Goal: Answer question/provide support

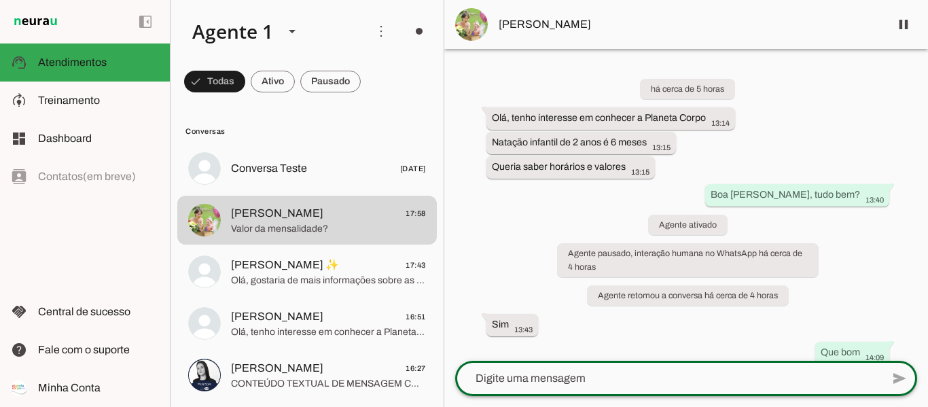
scroll to position [841, 0]
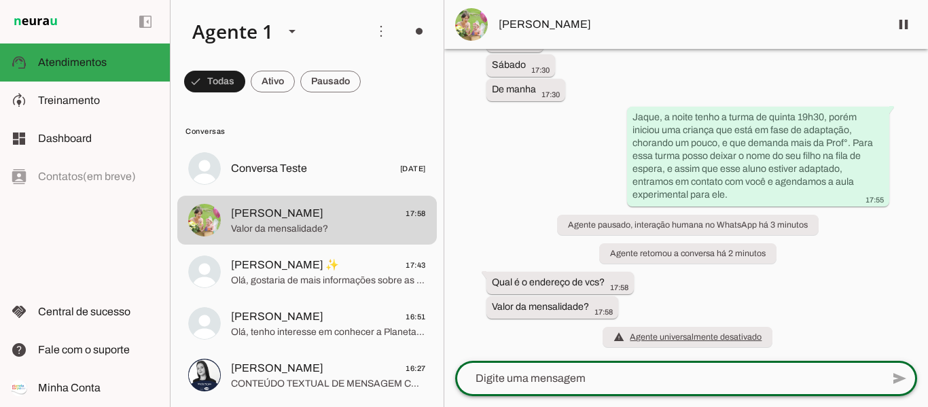
click at [573, 377] on textarea at bounding box center [668, 378] width 426 height 16
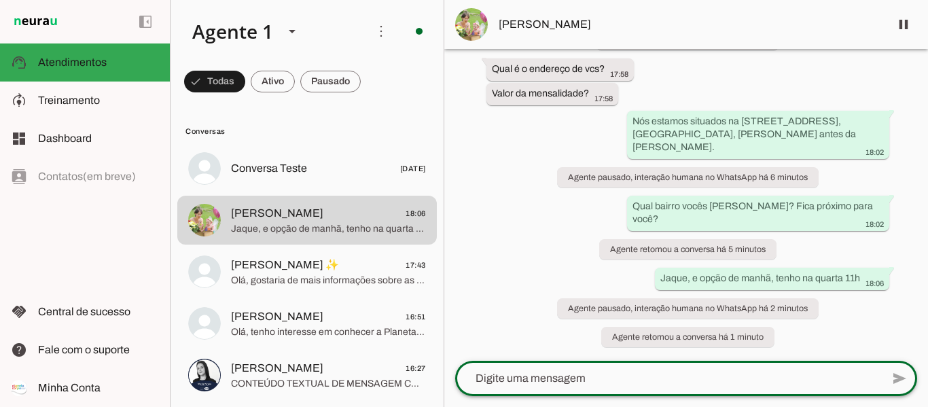
scroll to position [1082, 0]
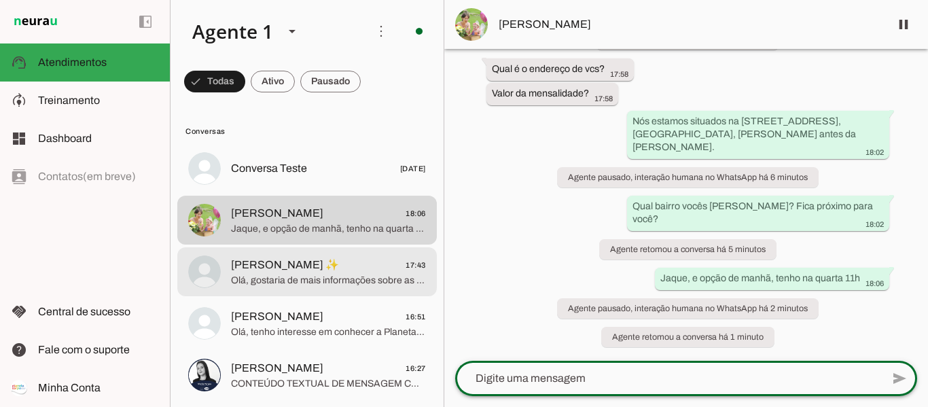
click at [359, 277] on span "Olá, gostaria de mais informações sobre as opções de aulas para adultos e valor…" at bounding box center [328, 281] width 195 height 14
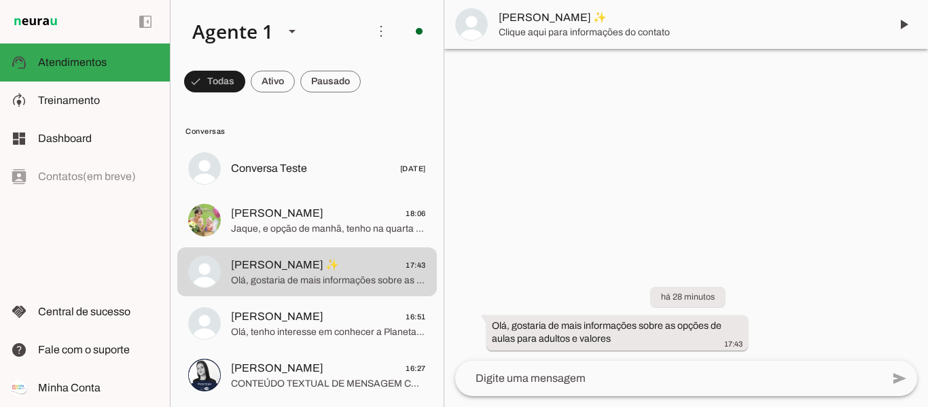
click at [627, 375] on textarea at bounding box center [668, 378] width 426 height 16
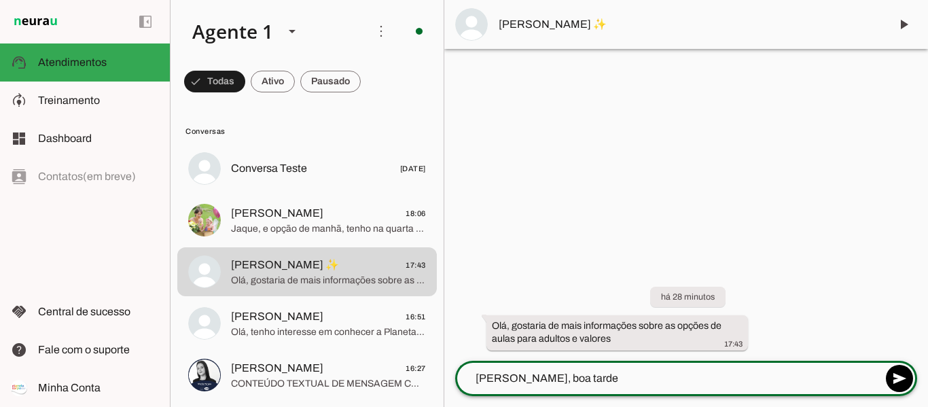
type textarea "[PERSON_NAME], boa tarde!"
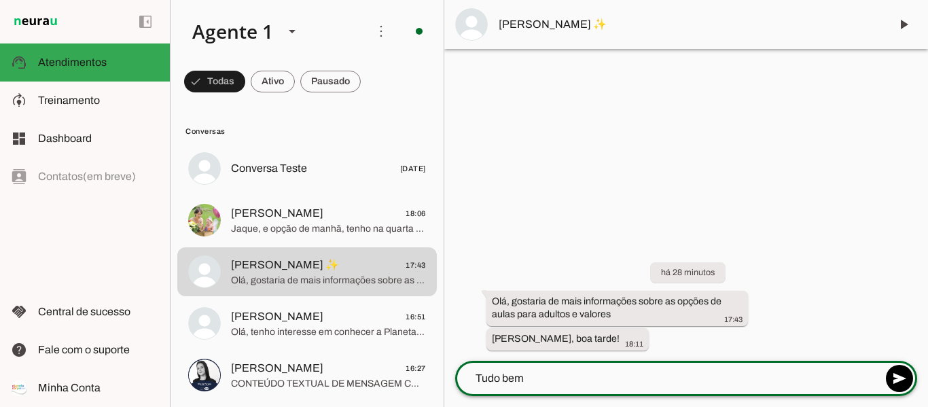
type textarea "Tudo bem?"
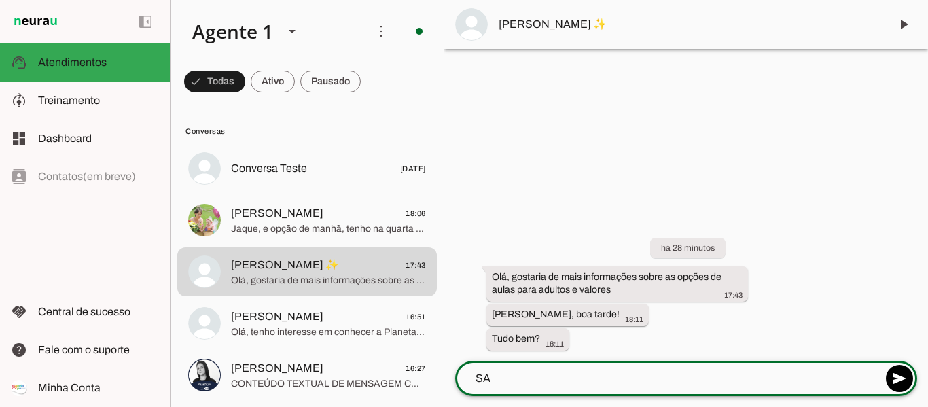
type textarea "S"
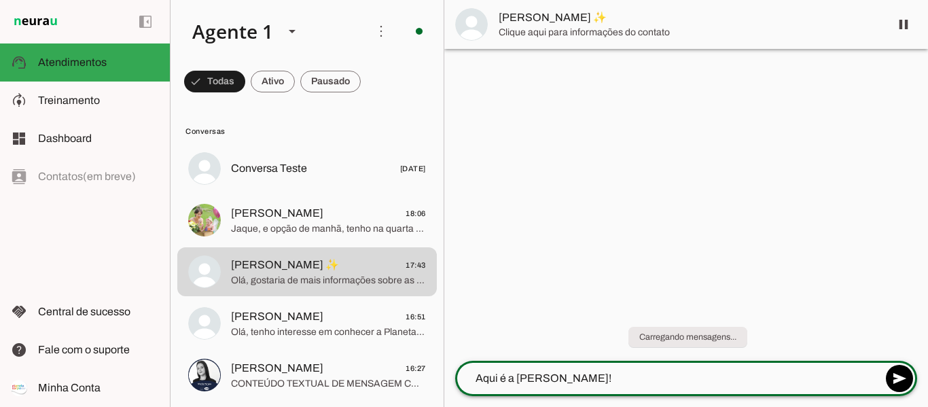
type textarea "Aqui é a [PERSON_NAME]!!"
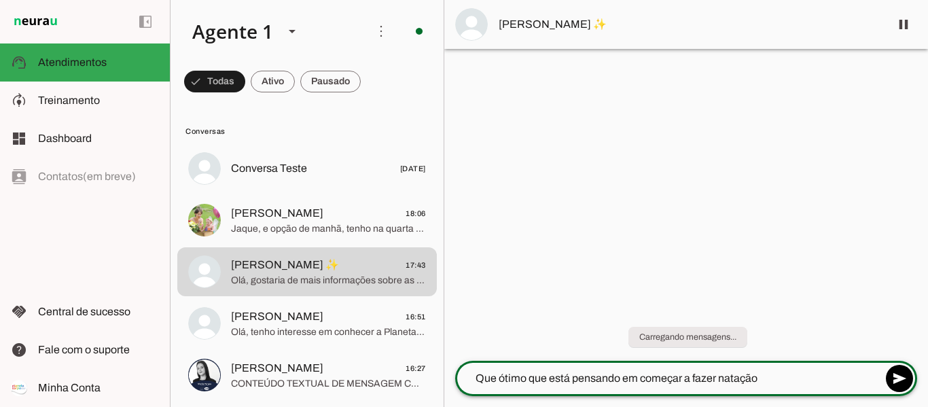
type textarea "Que ótimo que está pensando em começar a fazer natação."
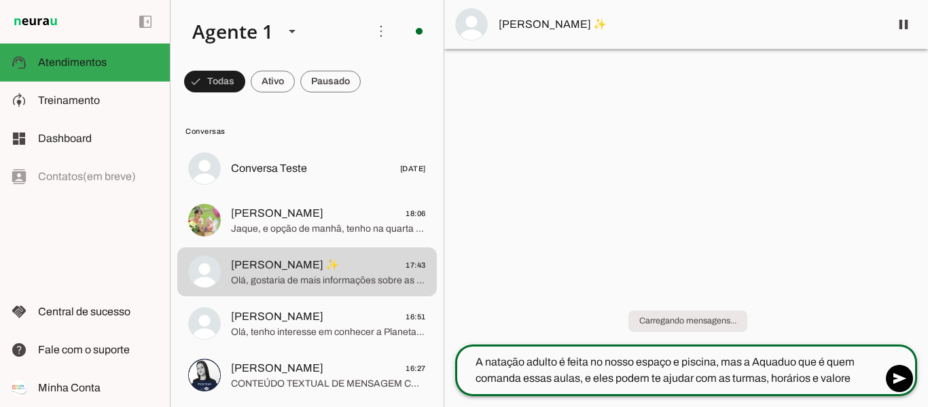
type textarea "A natação adulto é feita no nosso espaço e piscina, mas a Aquaduo que é quem co…"
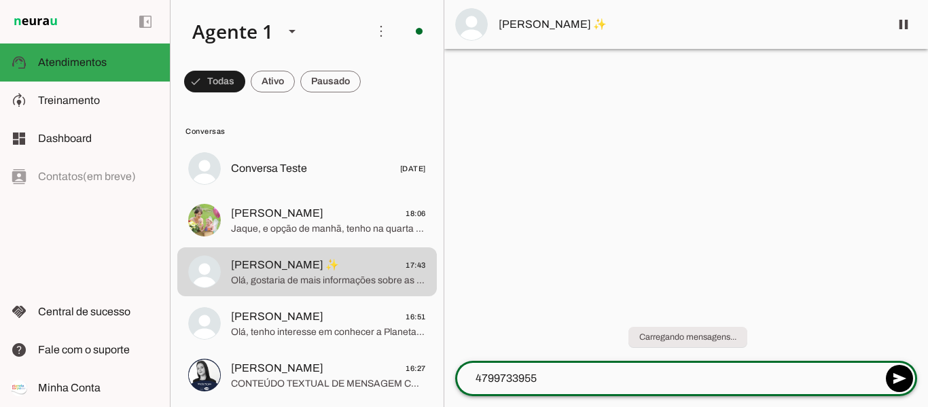
type textarea "47997339551"
type textarea "Só chamar eles, que estão prontos para atender você"
type textarea "Posso ajudar com mais alguma informação?"
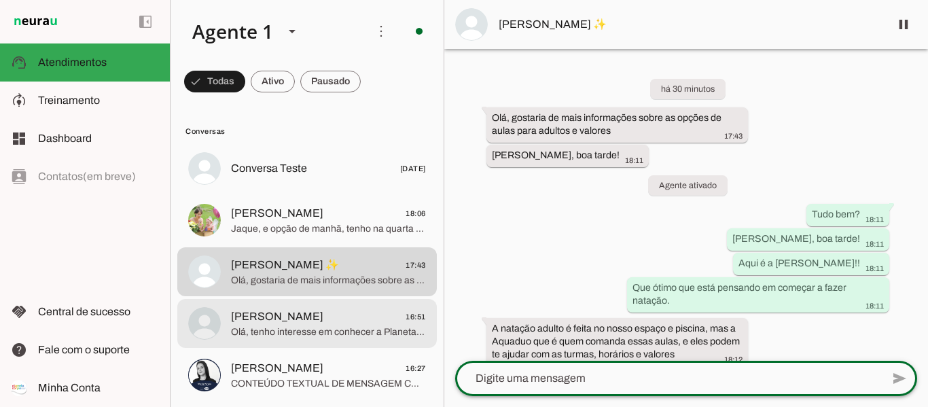
click at [352, 333] on span "Olá, tenho interesse em conhecer a Planeta Corpo" at bounding box center [328, 332] width 195 height 14
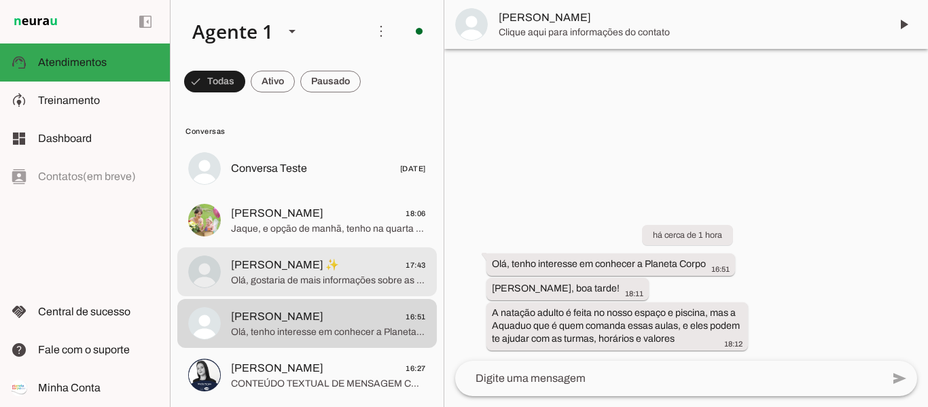
click at [337, 276] on span "Olá, gostaria de mais informações sobre as opções de aulas para adultos e valor…" at bounding box center [328, 281] width 195 height 14
